Goal: Task Accomplishment & Management: Use online tool/utility

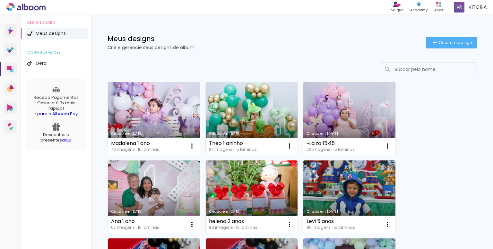
click at [174, 117] on link "Criado em [DATE]" at bounding box center [154, 118] width 92 height 72
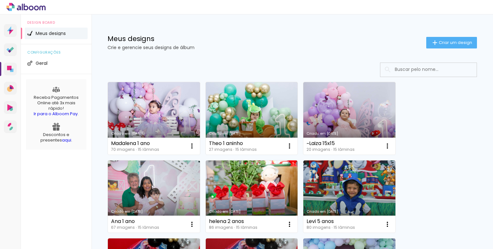
click at [37, 6] on icon at bounding box center [36, 7] width 5 height 5
click at [10, 30] on icon at bounding box center [10, 30] width 2 height 1
